Goal: Register for event/course

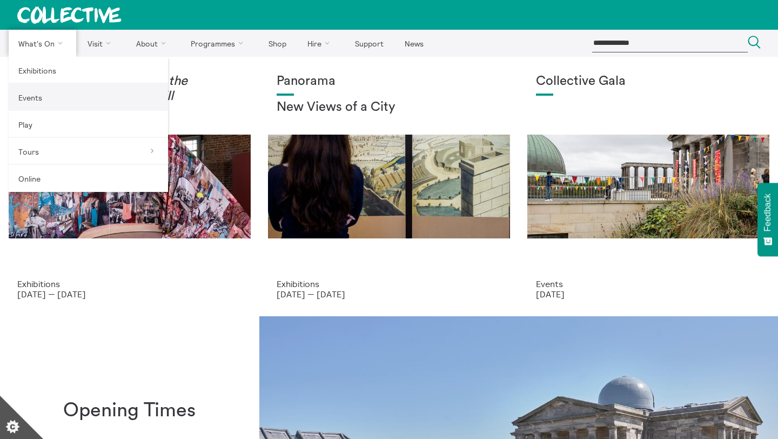
click at [83, 101] on link "Events" at bounding box center [88, 97] width 159 height 27
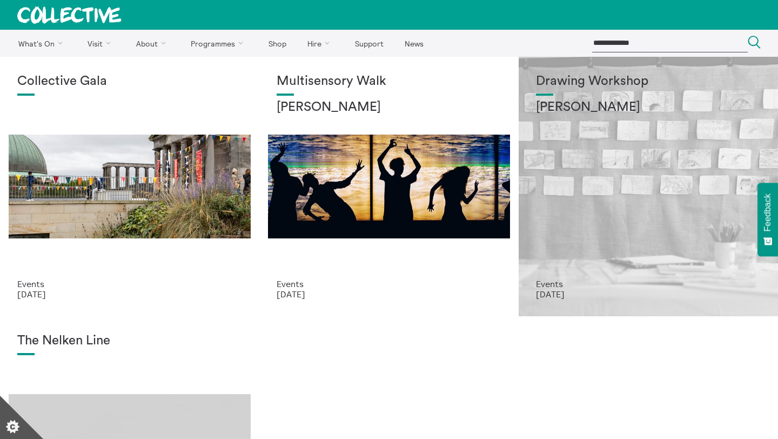
click at [605, 183] on div "Drawing Workshop Annie Lord" at bounding box center [648, 176] width 225 height 205
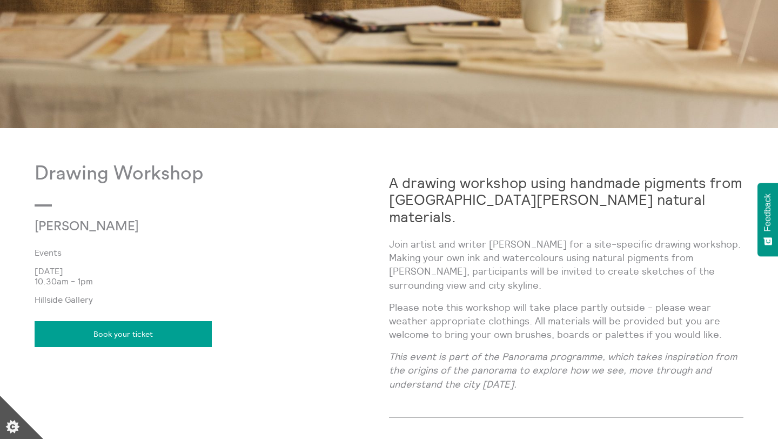
scroll to position [498, 0]
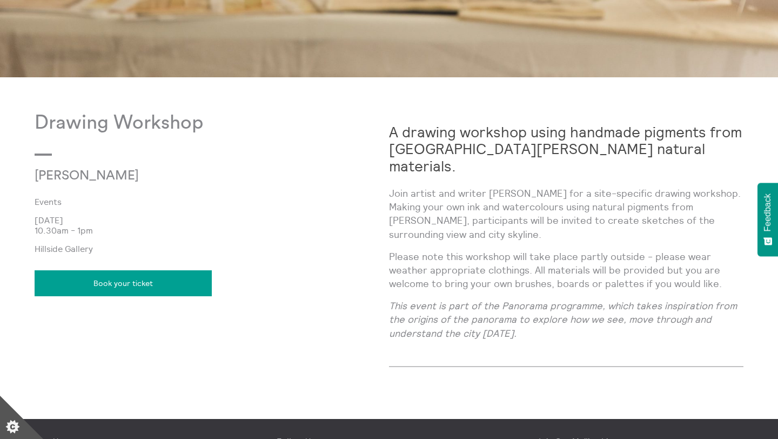
click at [275, 209] on div "Drawing Workshop Annie Lord Events 18 Oct 2025 10.30am - 1pm Hillside Gallery B…" at bounding box center [212, 248] width 354 height 272
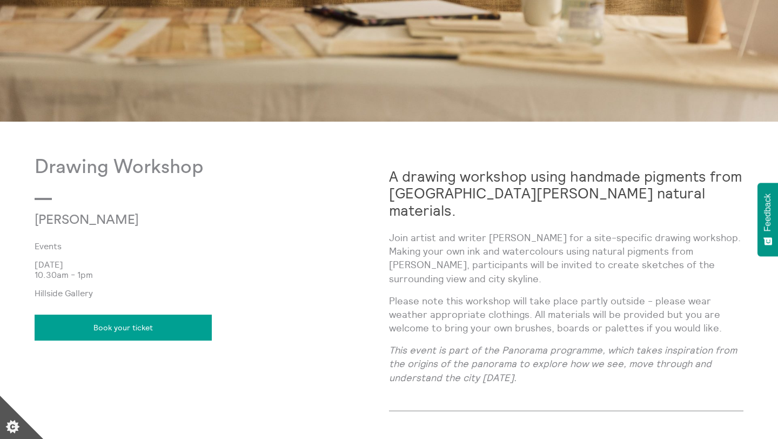
scroll to position [217, 0]
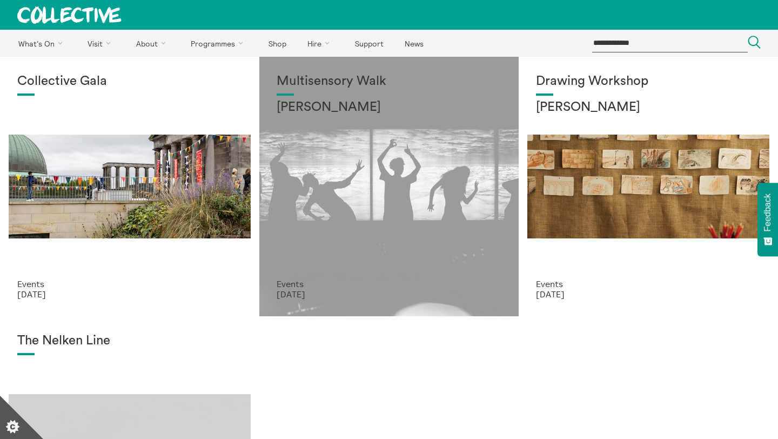
click at [409, 219] on div "Multisensory Walk Alena Ageeva" at bounding box center [389, 176] width 225 height 205
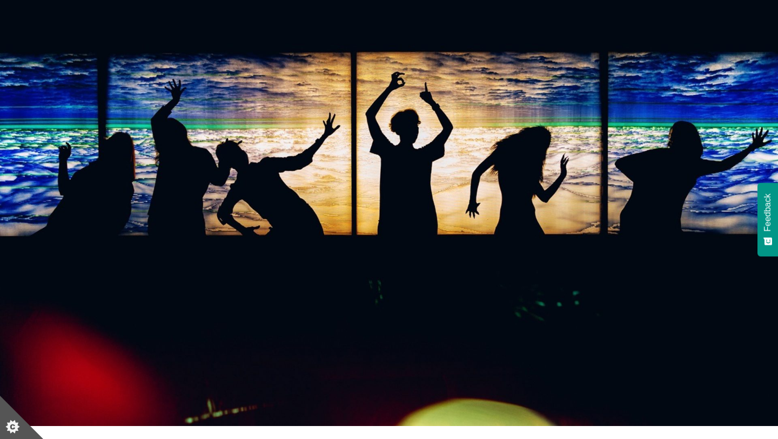
scroll to position [508, 0]
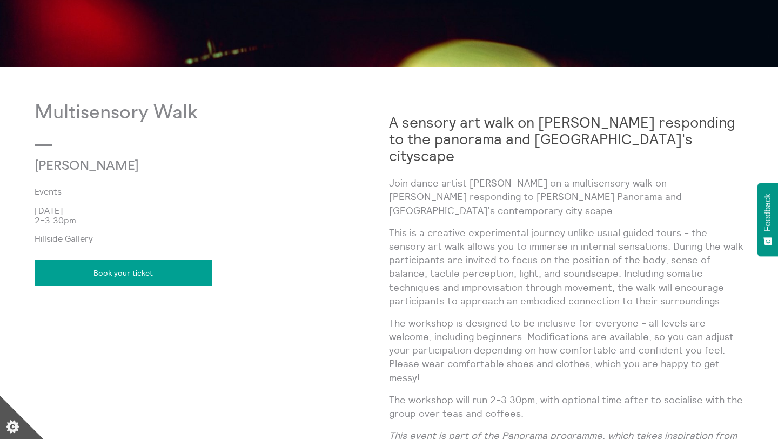
click at [172, 279] on link "Book your ticket" at bounding box center [123, 273] width 177 height 26
